Goal: Information Seeking & Learning: Learn about a topic

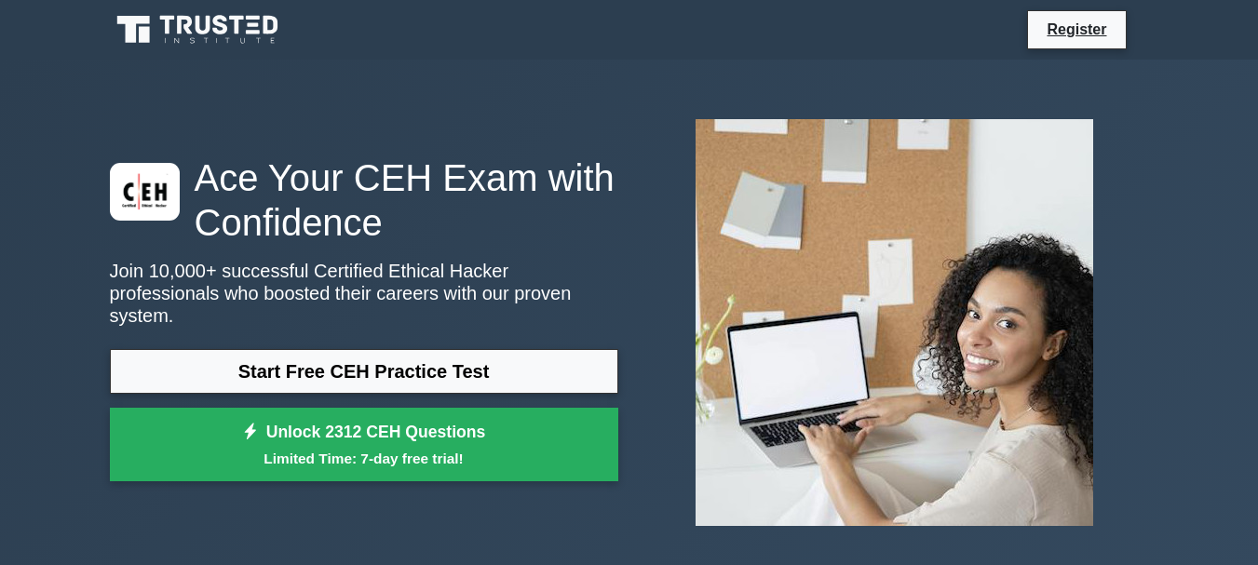
click at [364, 366] on link "Start Free CEH Practice Test" at bounding box center [364, 371] width 509 height 45
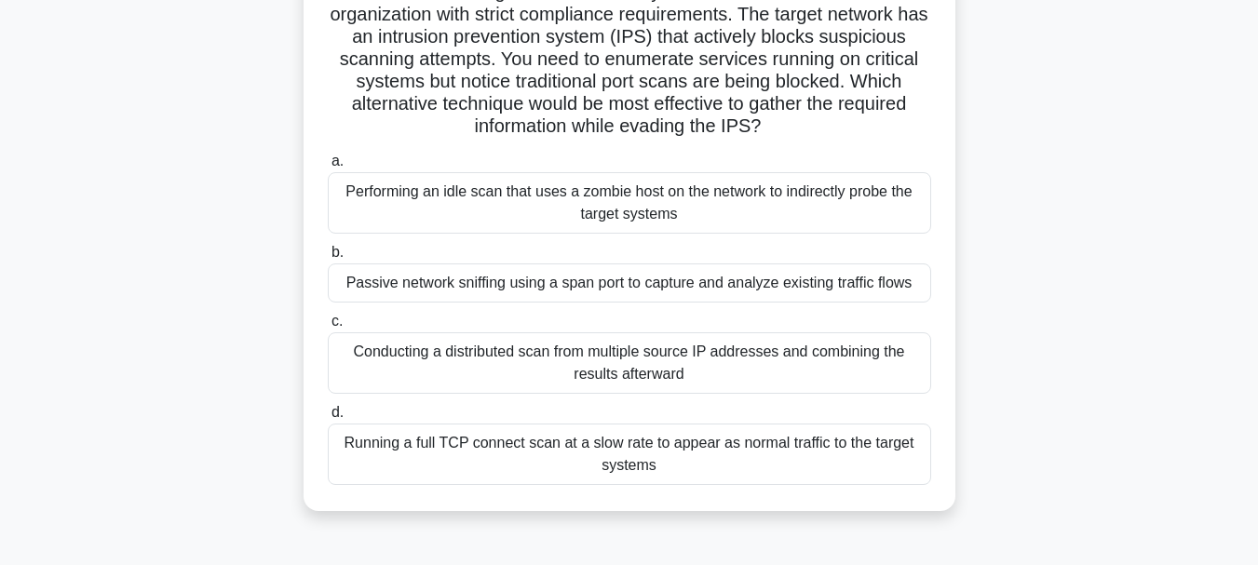
scroll to position [186, 0]
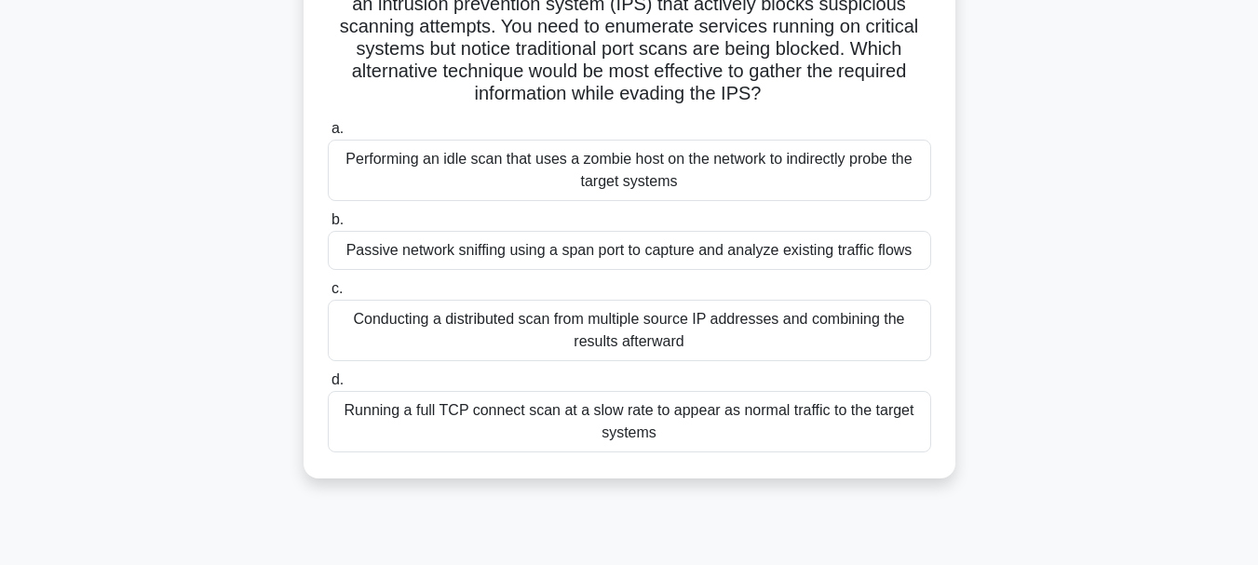
click at [575, 428] on div "Running a full TCP connect scan at a slow rate to appear as normal traffic to t…" at bounding box center [630, 421] width 604 height 61
click at [328, 387] on input "d. Running a full TCP connect scan at a slow rate to appear as normal traffic t…" at bounding box center [328, 380] width 0 height 12
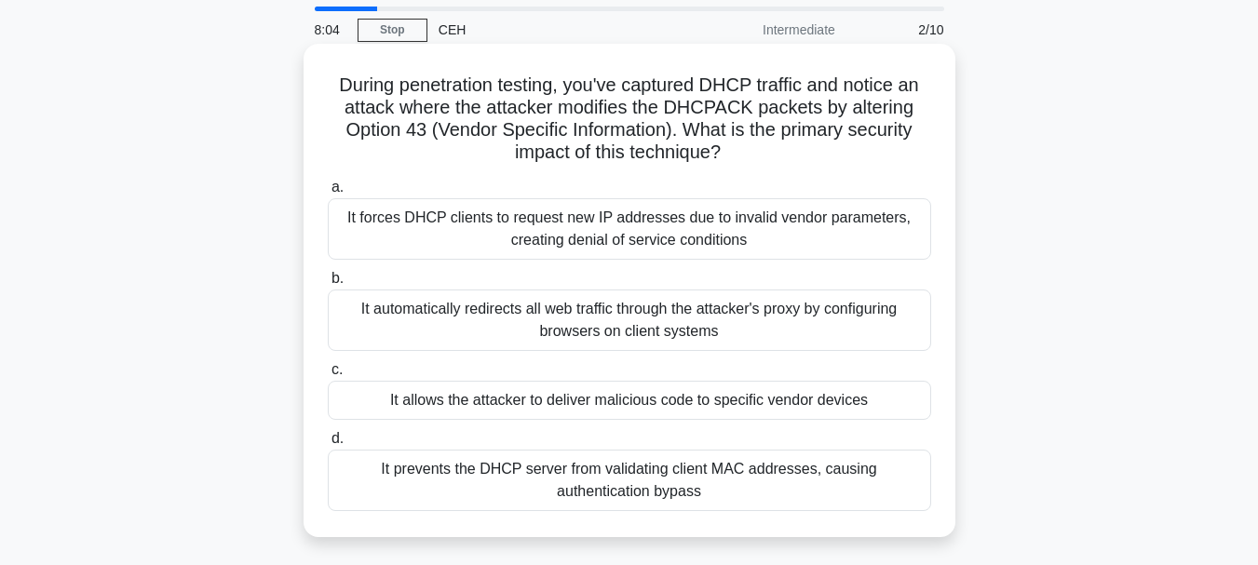
scroll to position [93, 0]
